Goal: Information Seeking & Learning: Find specific fact

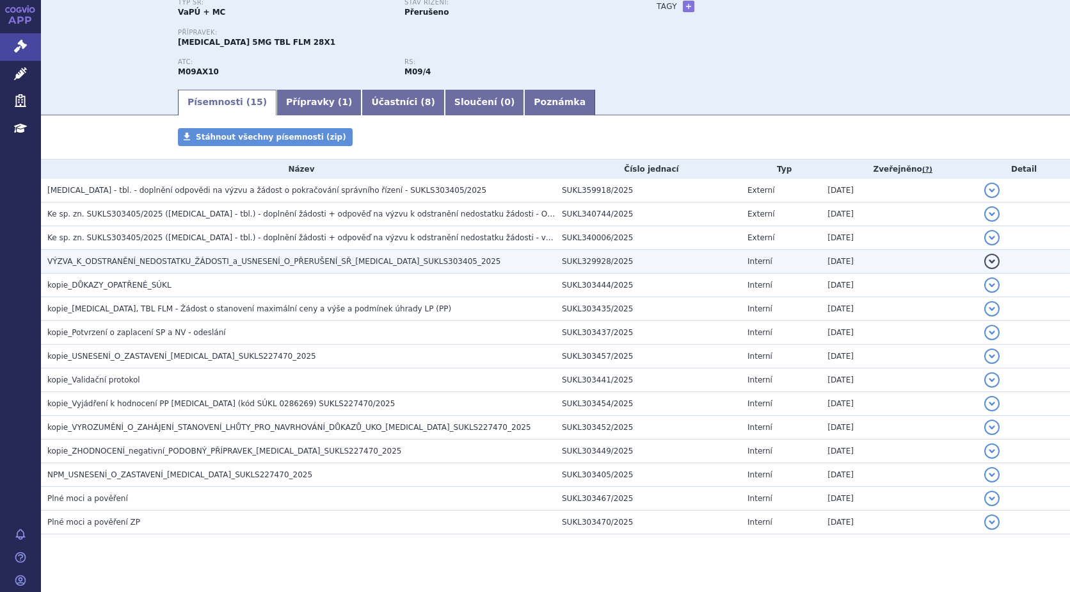
scroll to position [136, 0]
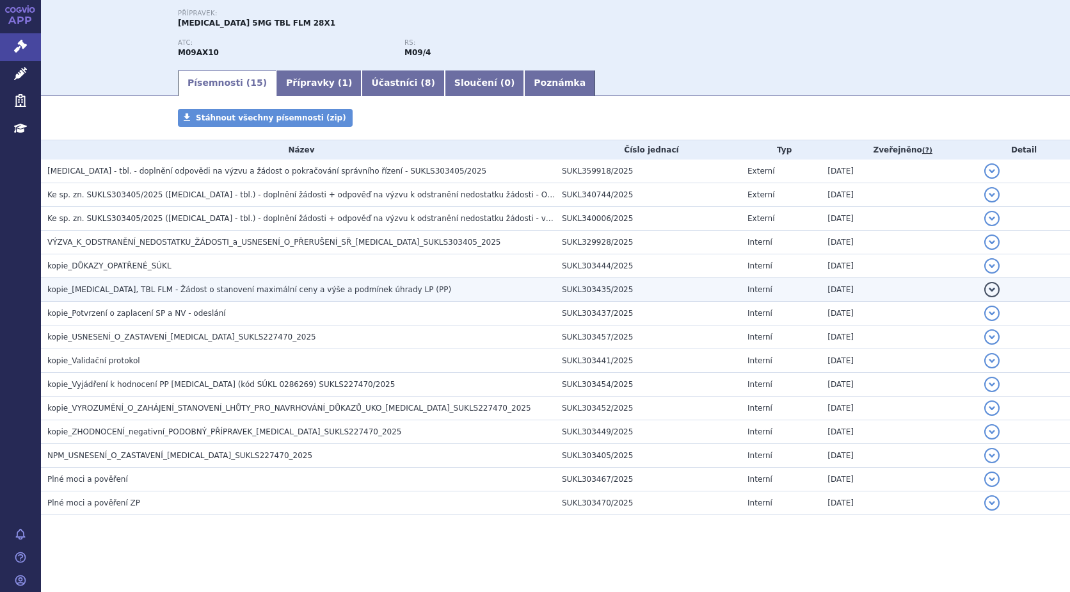
click at [142, 291] on span "kopie_[MEDICAL_DATA], TBL FLM - Žádost o stanovení maximální ceny a výše a podm…" at bounding box center [249, 289] width 404 height 9
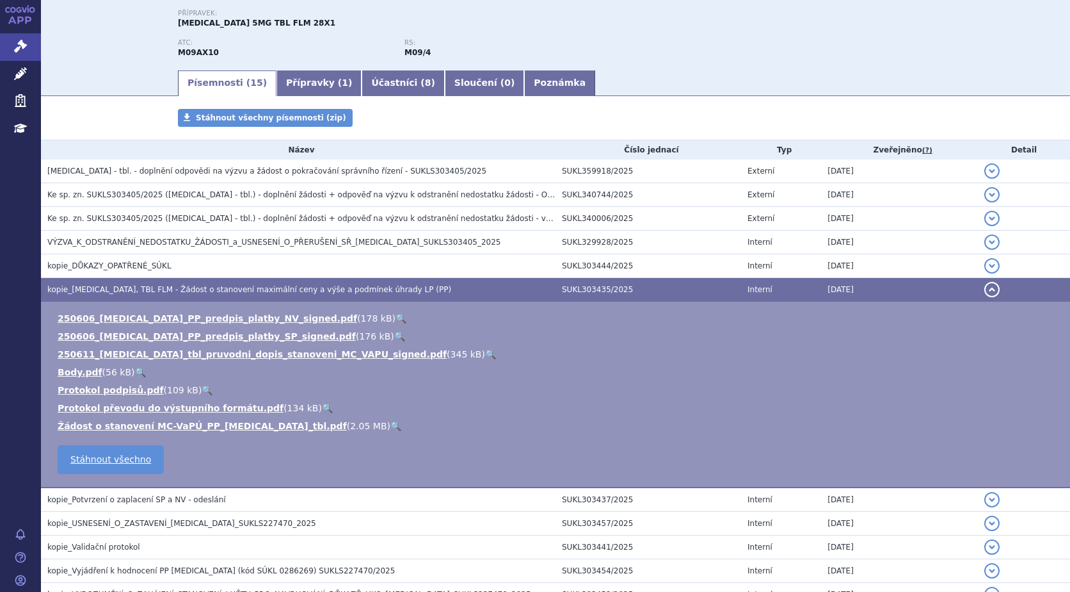
click at [391, 425] on link "🔍" at bounding box center [396, 426] width 11 height 10
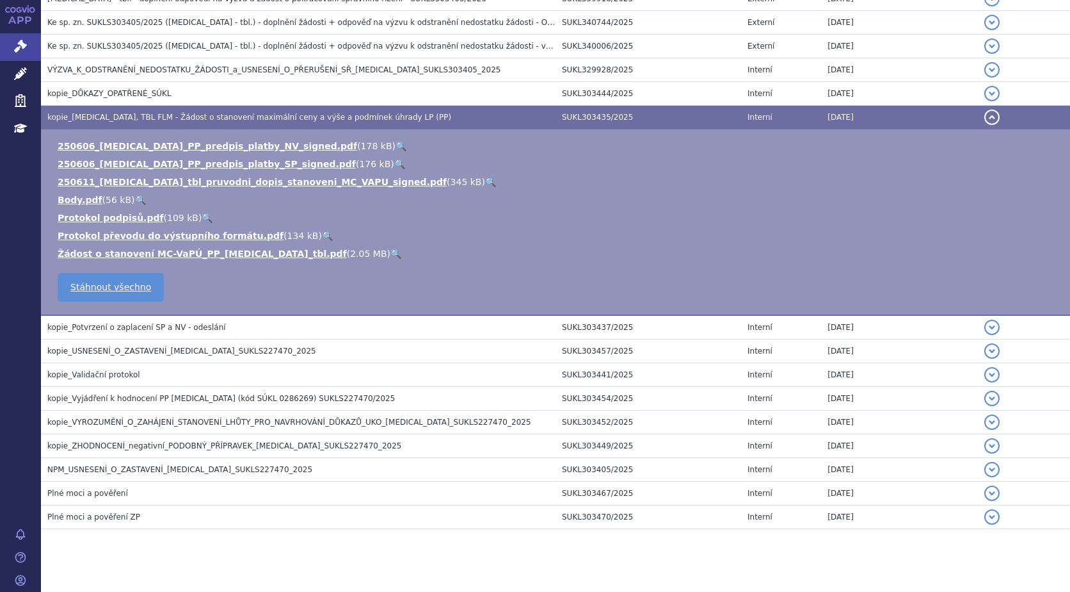
scroll to position [322, 0]
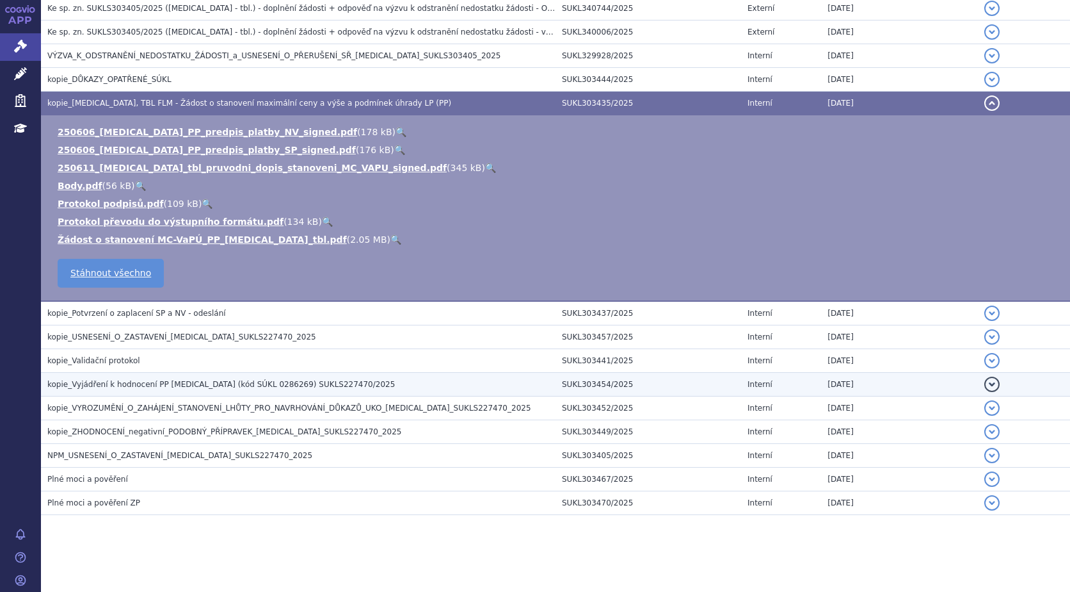
click at [172, 387] on span "kopie_Vyjádření k hodnocení PP EVRYSDI (kód SÚKL 0286269) SUKLS227470/2025" at bounding box center [221, 384] width 348 height 9
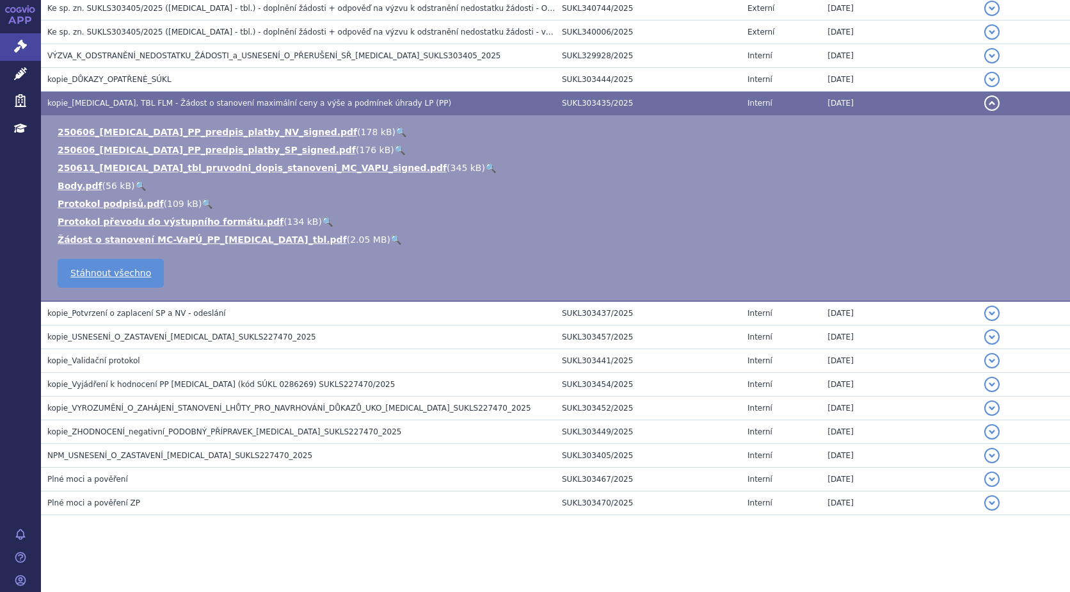
scroll to position [268, 0]
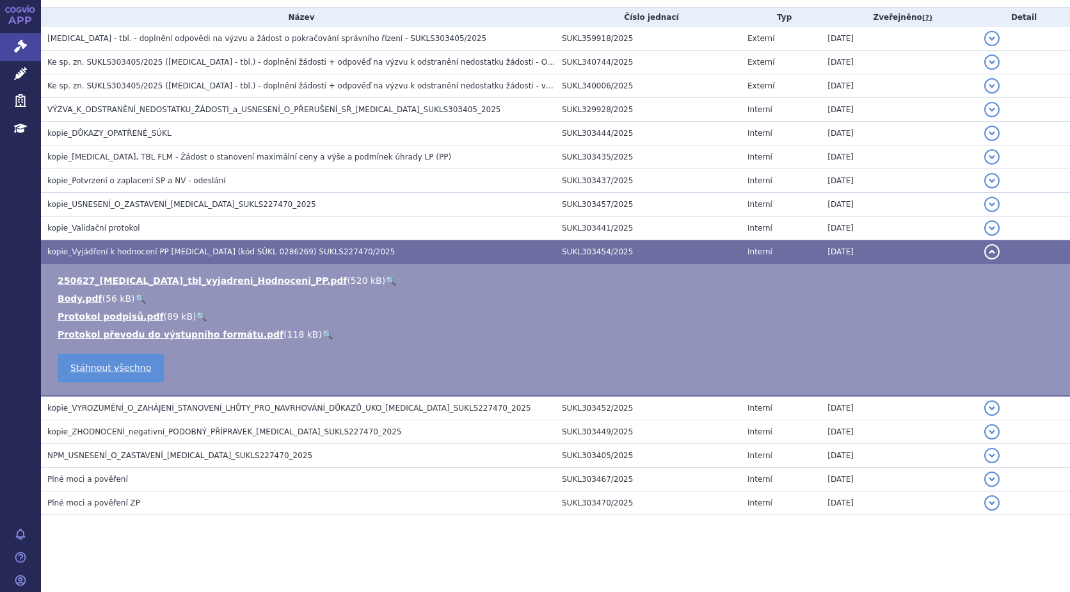
click at [385, 281] on link "🔍" at bounding box center [390, 280] width 11 height 10
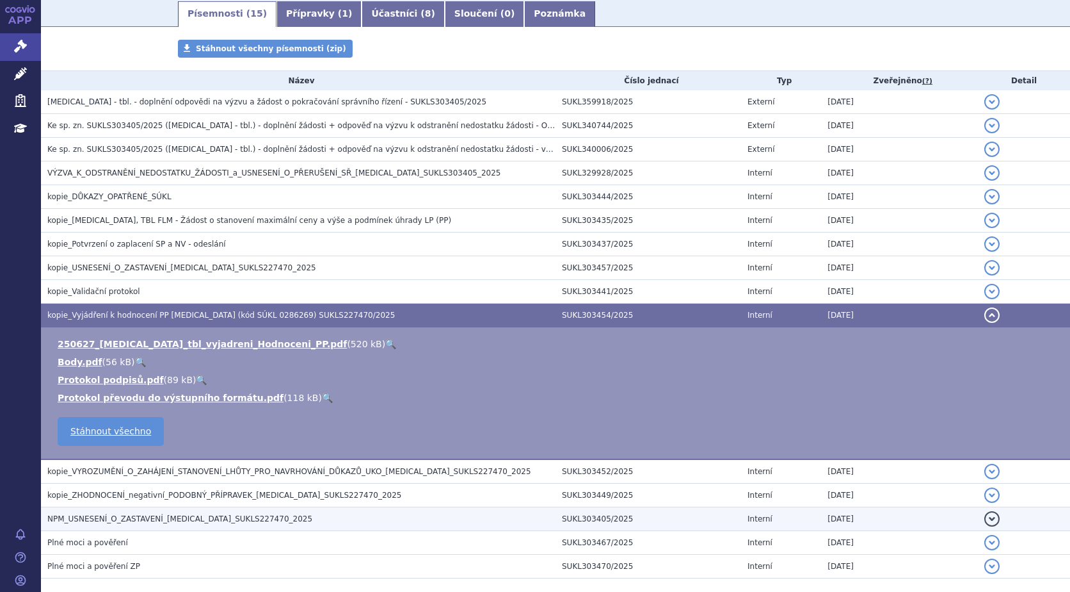
scroll to position [204, 0]
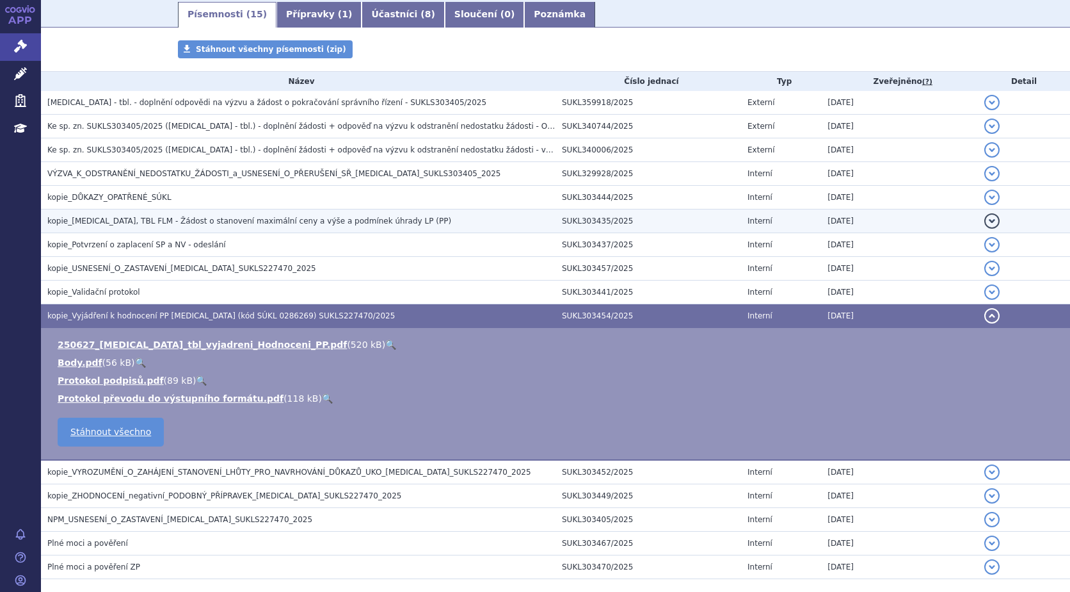
click at [268, 215] on h3 "kopie_EVRYSDI, TBL FLM - Žádost o stanovení maximální ceny a výše a podmínek úh…" at bounding box center [301, 220] width 508 height 13
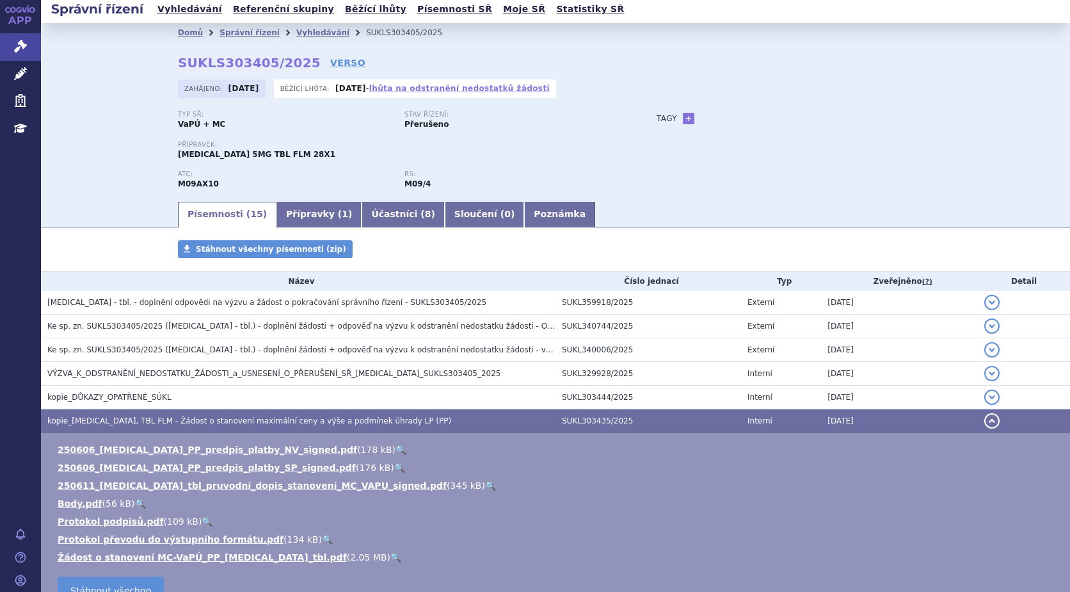
scroll to position [0, 0]
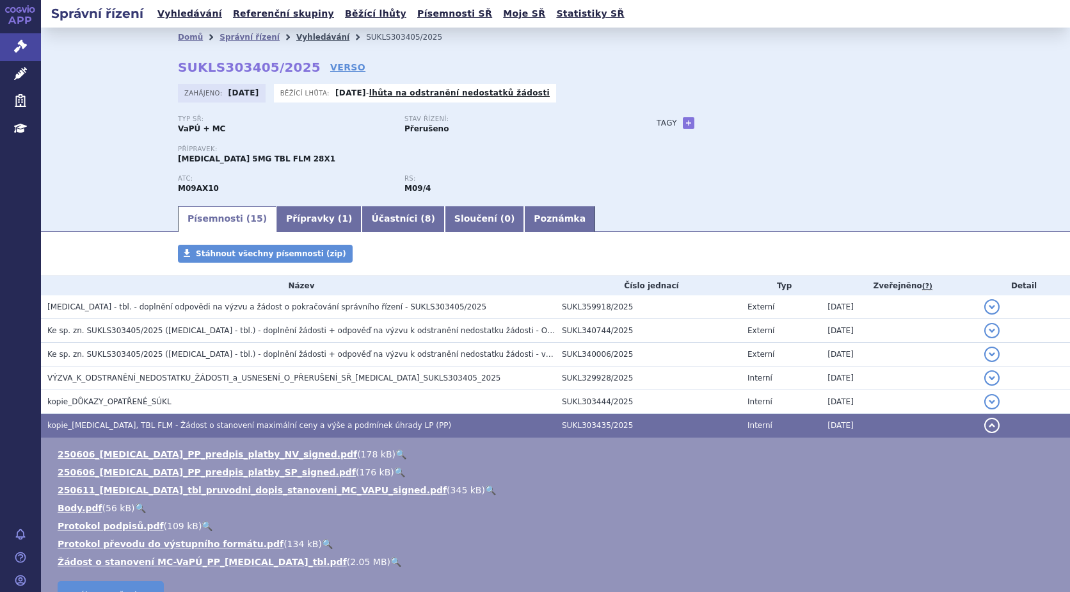
click at [300, 36] on link "Vyhledávání" at bounding box center [322, 37] width 53 height 9
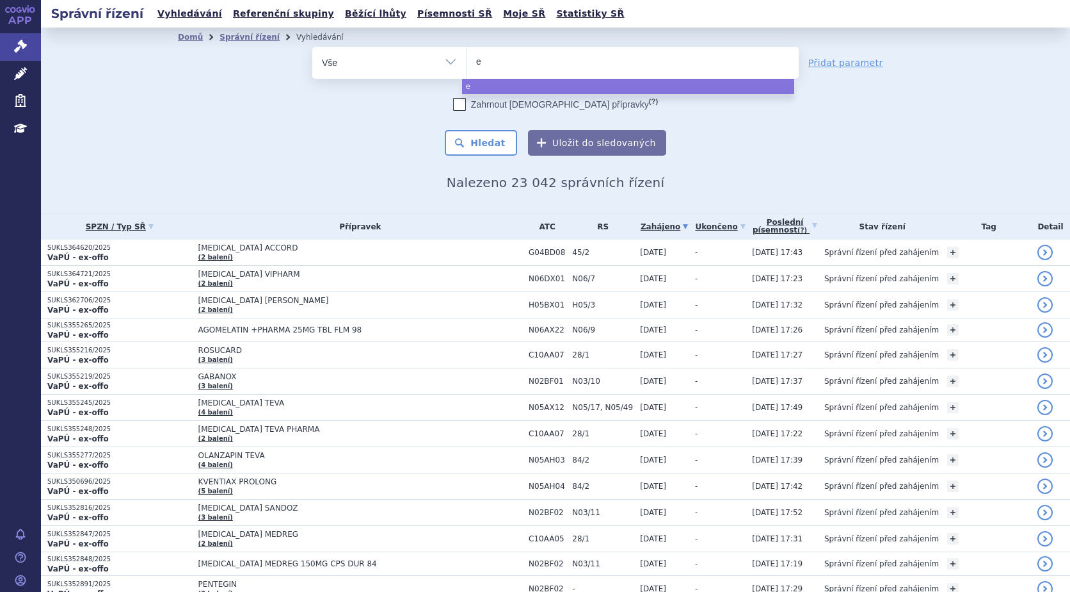
type input "ev"
type input "evr"
type input "evrys"
type input "evrysd"
type input "[MEDICAL_DATA]"
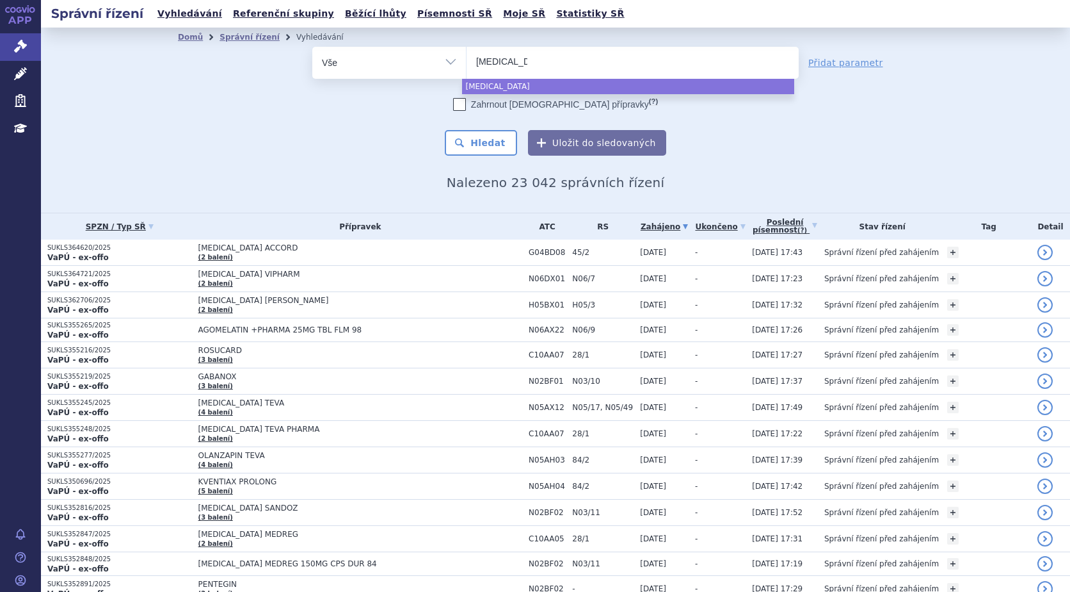
select select "[MEDICAL_DATA]"
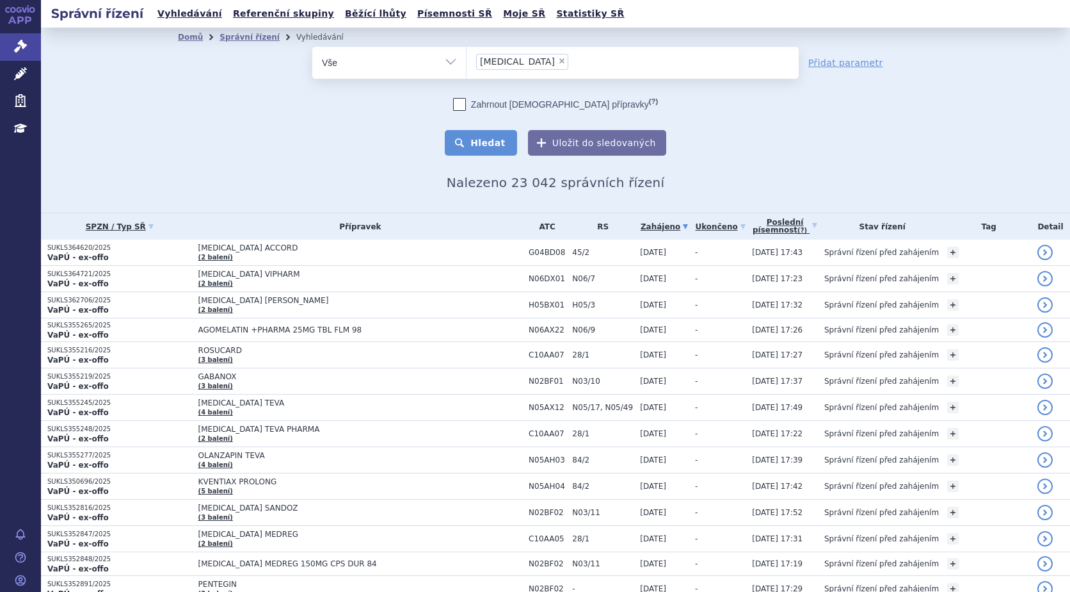
click at [483, 147] on button "Hledat" at bounding box center [481, 143] width 72 height 26
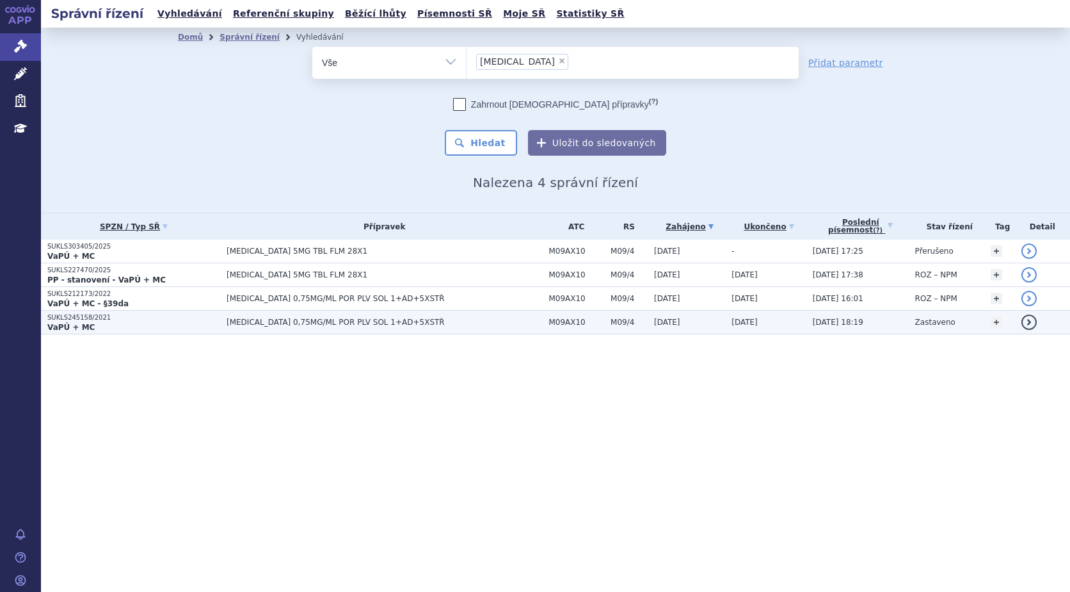
click at [85, 319] on p "SUKLS245158/2021" at bounding box center [133, 317] width 173 height 9
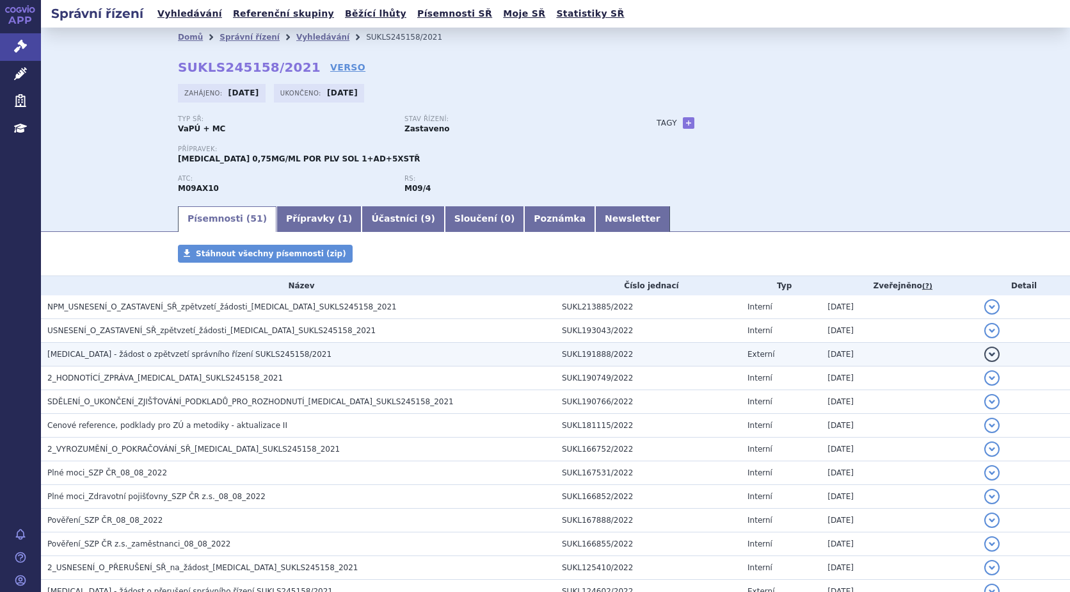
scroll to position [128, 0]
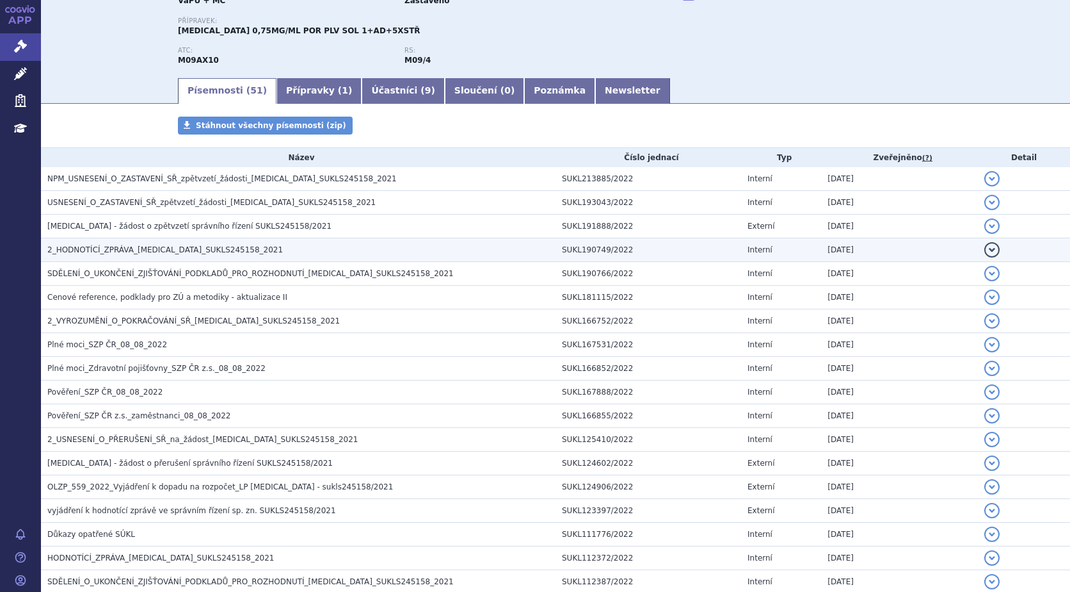
click at [174, 245] on span "2_HODNOTÍCÍ_ZPRÁVA_EVRYSDI_SUKLS245158_2021" at bounding box center [165, 249] width 236 height 9
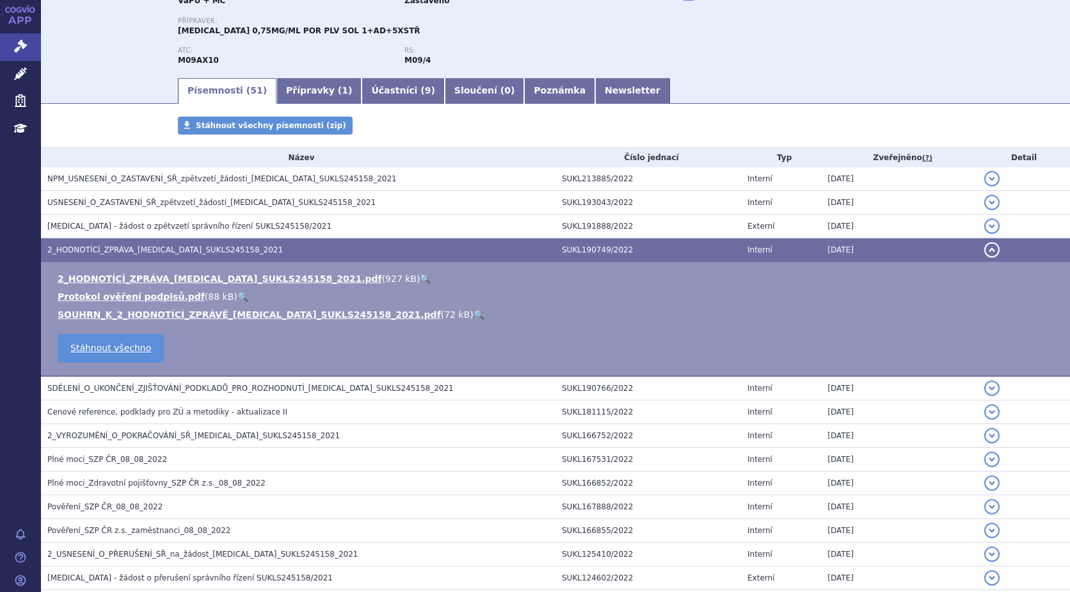
click at [420, 274] on link "🔍" at bounding box center [425, 278] width 11 height 10
